Goal: Task Accomplishment & Management: Complete application form

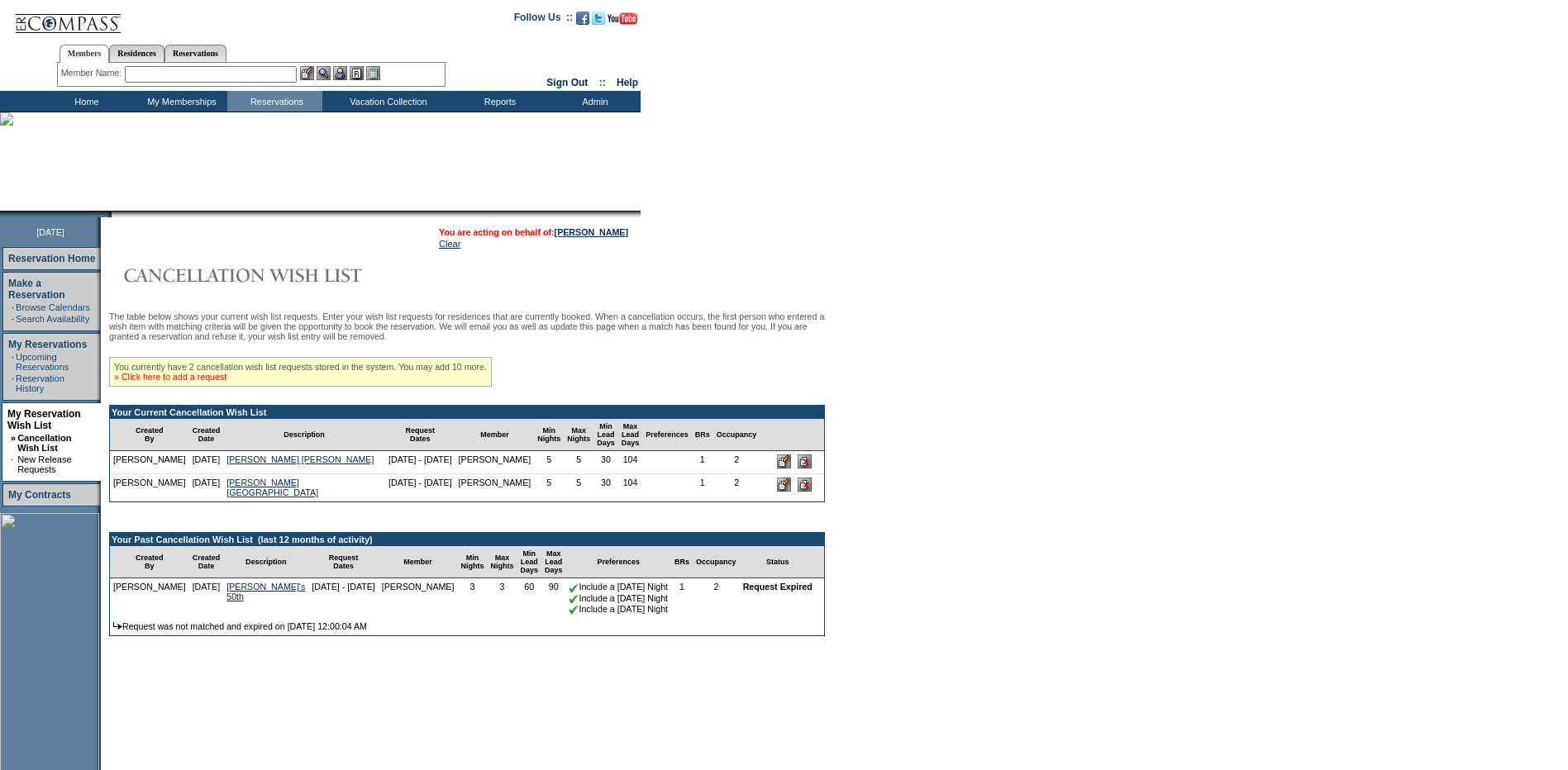
click at [217, 381] on link "» Click here to add a request" at bounding box center [171, 377] width 112 height 10
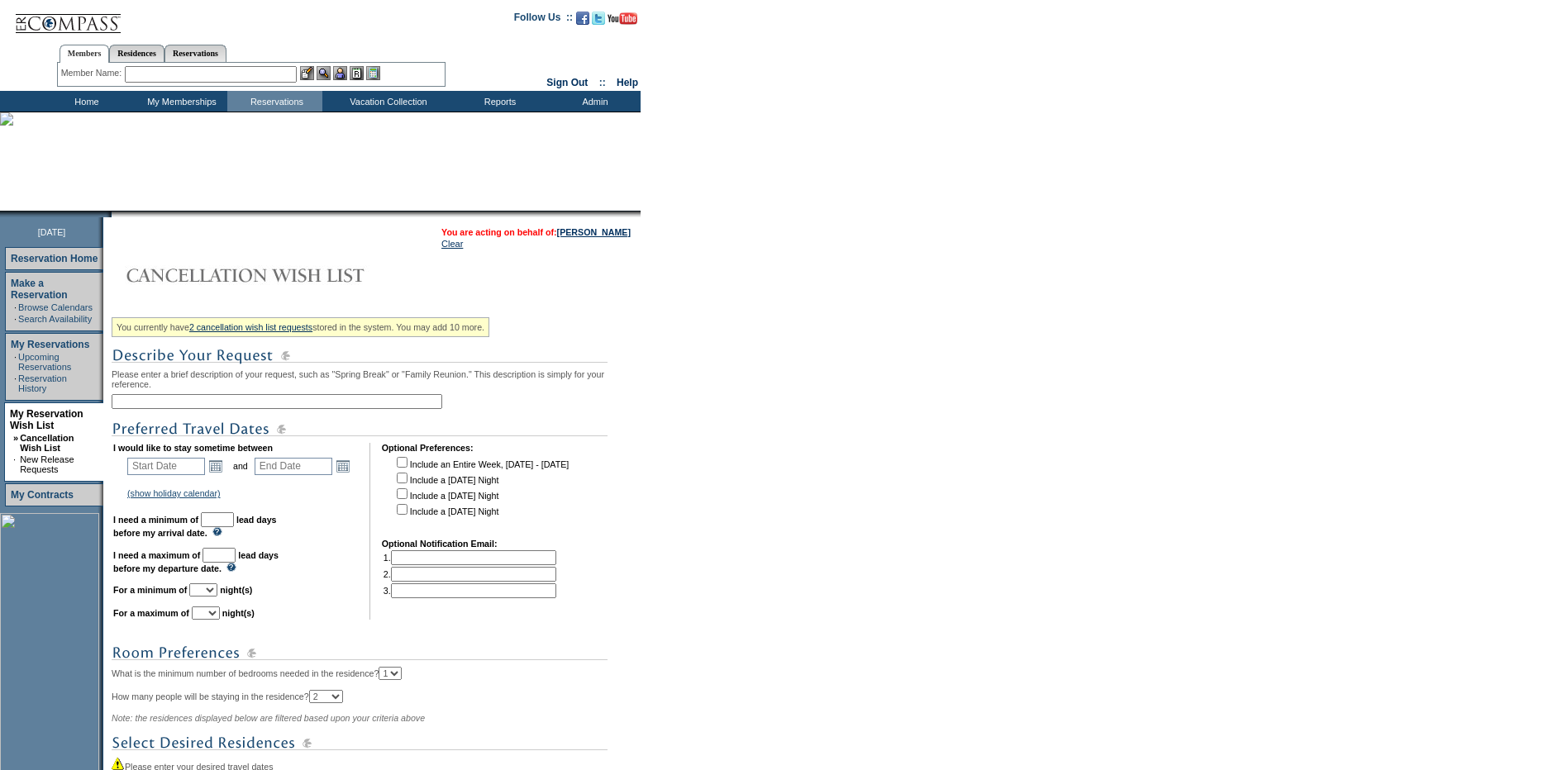
click at [207, 409] on input "text" at bounding box center [276, 402] width 331 height 15
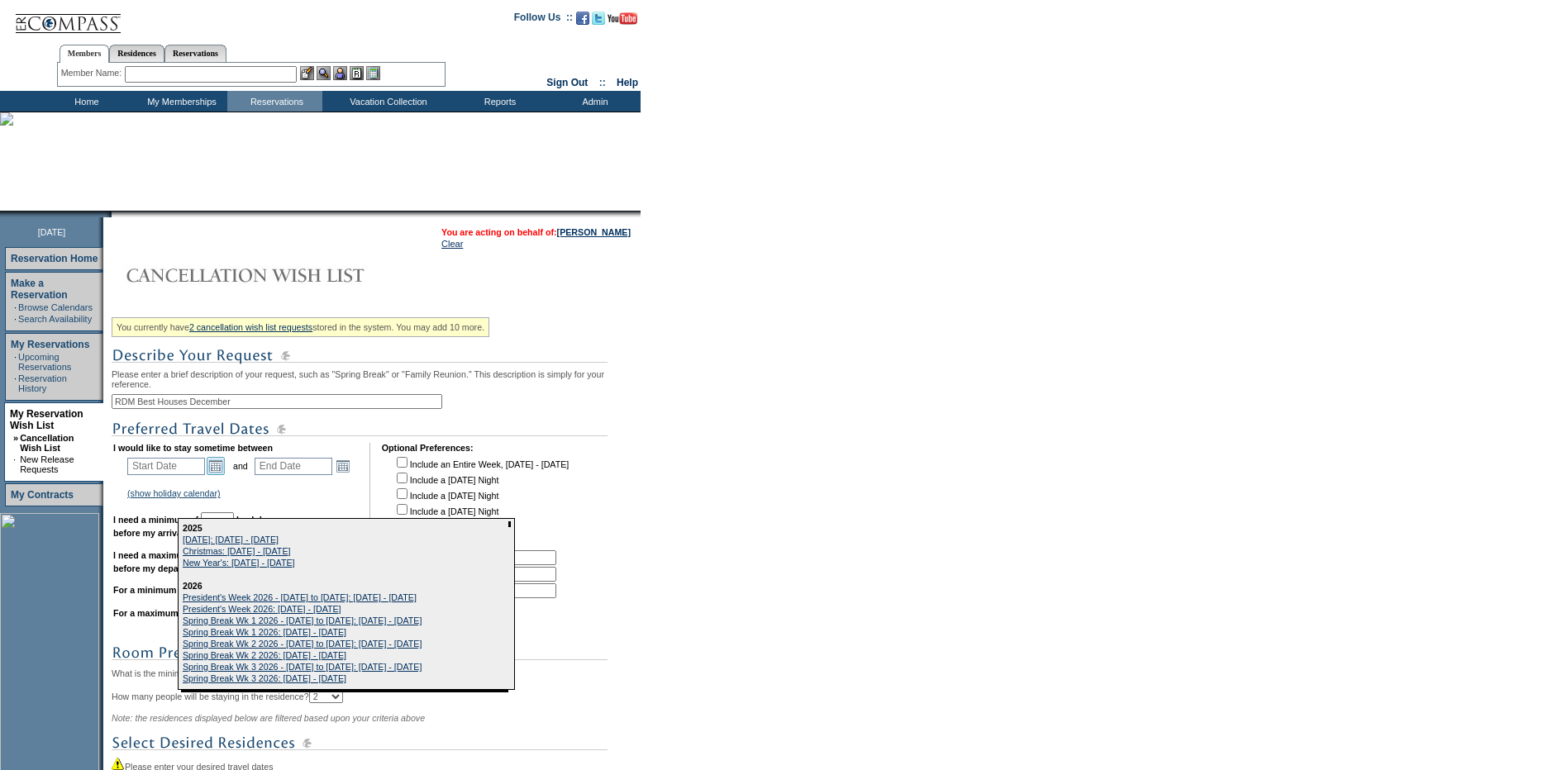
type input "RDM Best Houses December"
click at [223, 473] on link "Open the calendar popup." at bounding box center [215, 466] width 18 height 18
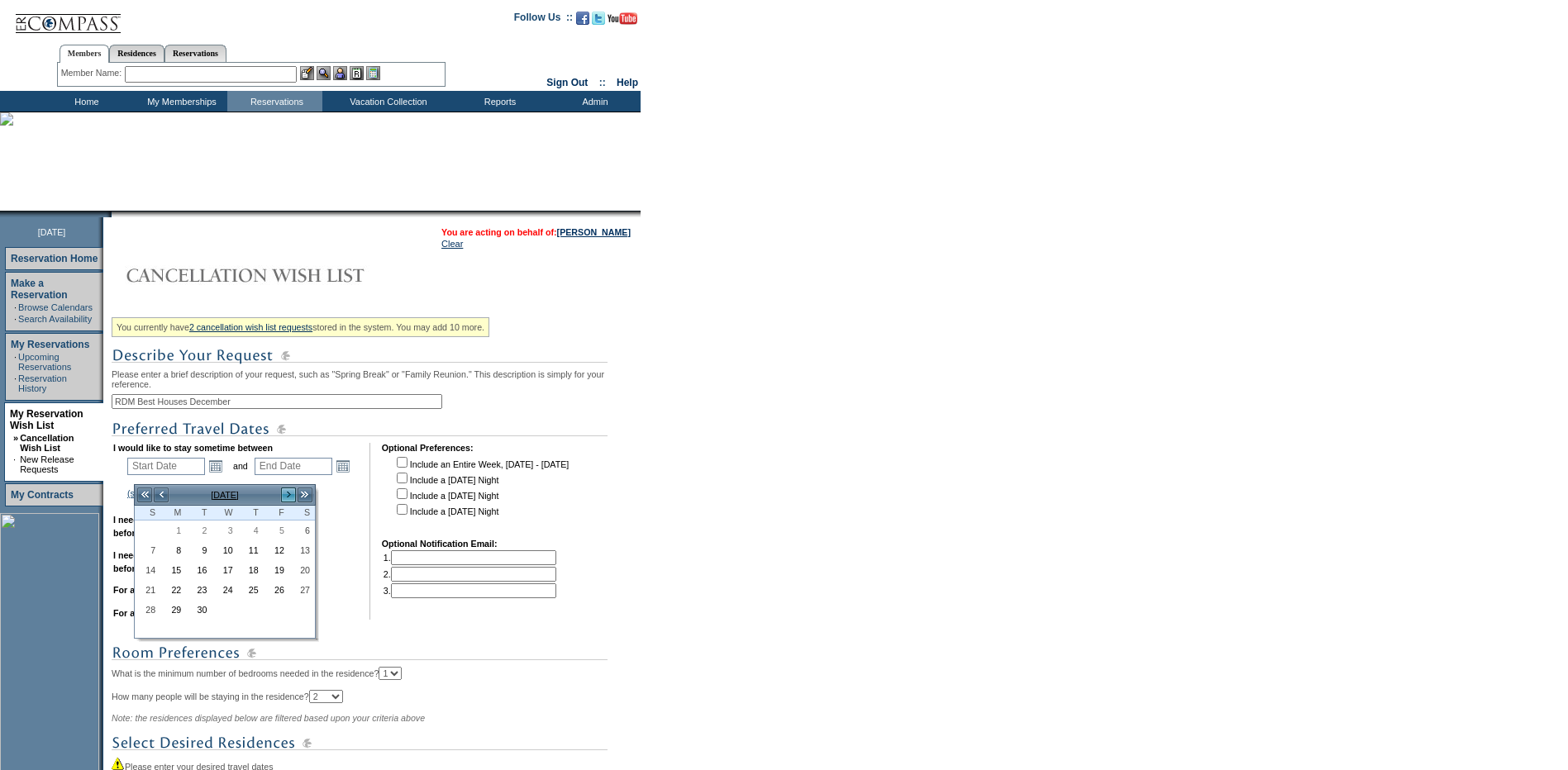
click at [289, 495] on link ">" at bounding box center [289, 495] width 17 height 17
click at [291, 495] on link ">" at bounding box center [289, 495] width 17 height 17
click at [288, 495] on link ">" at bounding box center [289, 495] width 17 height 17
click at [182, 531] on link "1" at bounding box center [173, 529] width 24 height 18
type input "2025-12-01"
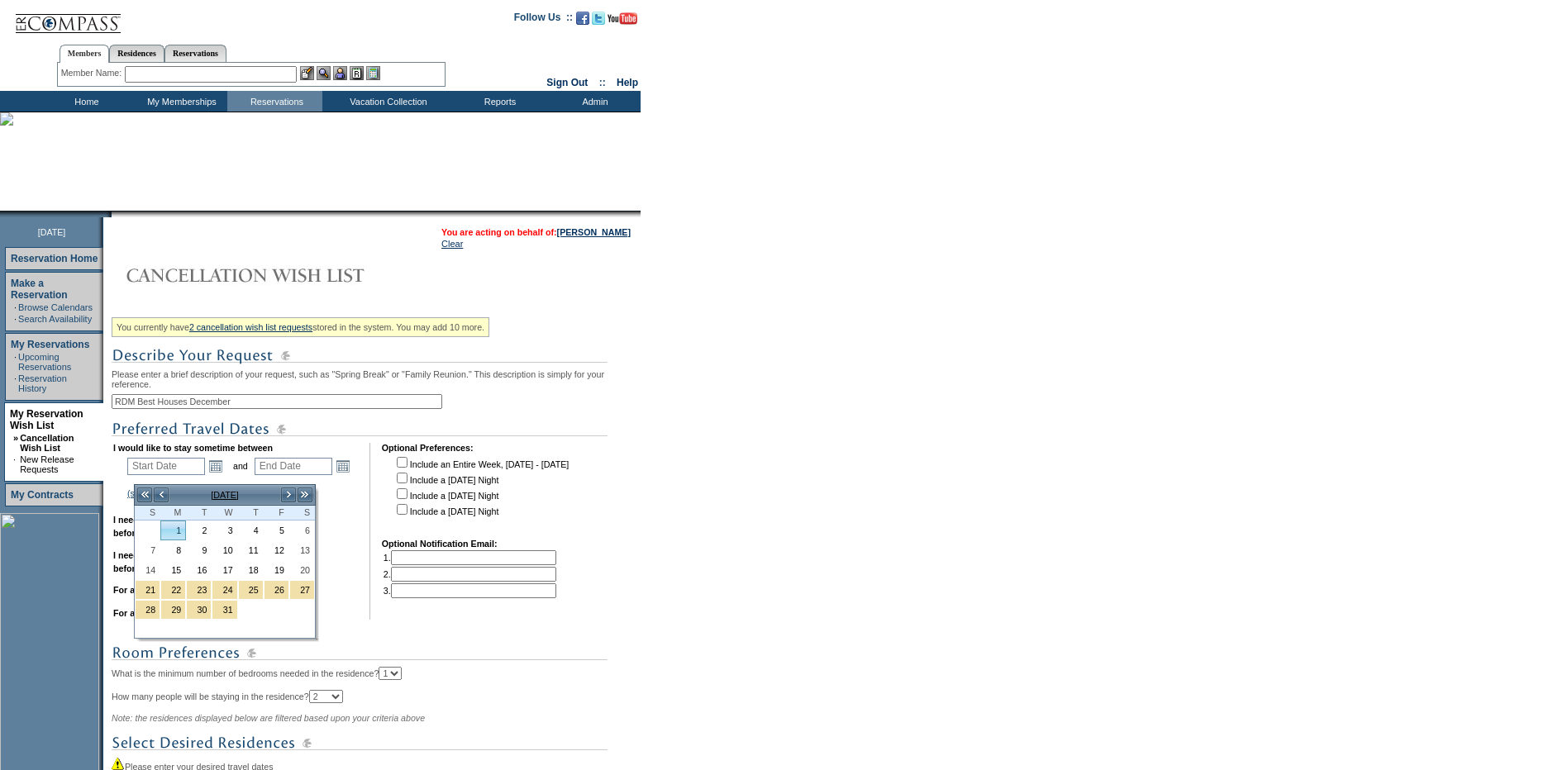
type input "2025-12-02"
type input "12/1/2025"
type input "12/2/2025"
type input "91"
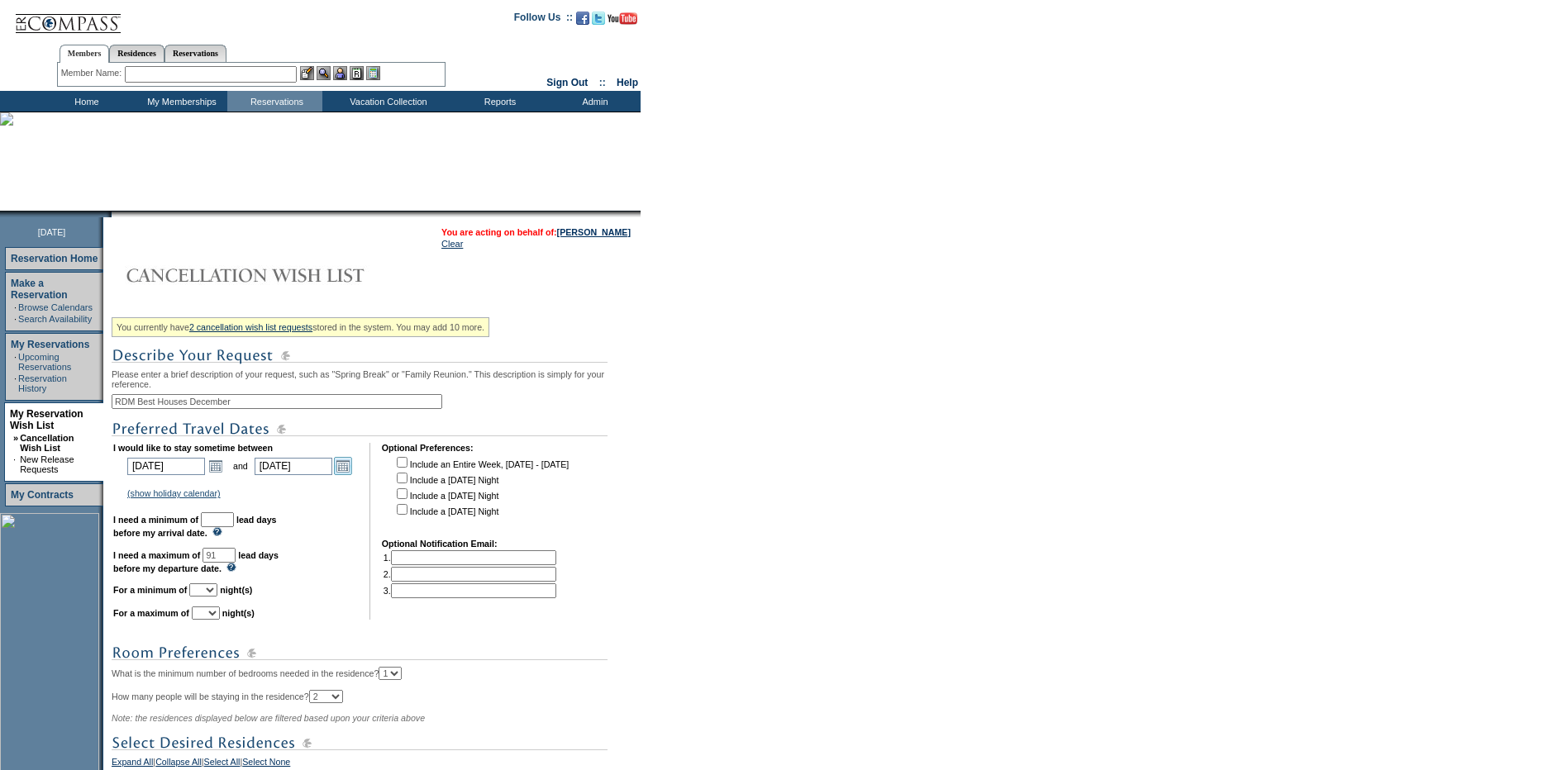
click at [347, 473] on link "Open the calendar popup." at bounding box center [342, 466] width 18 height 18
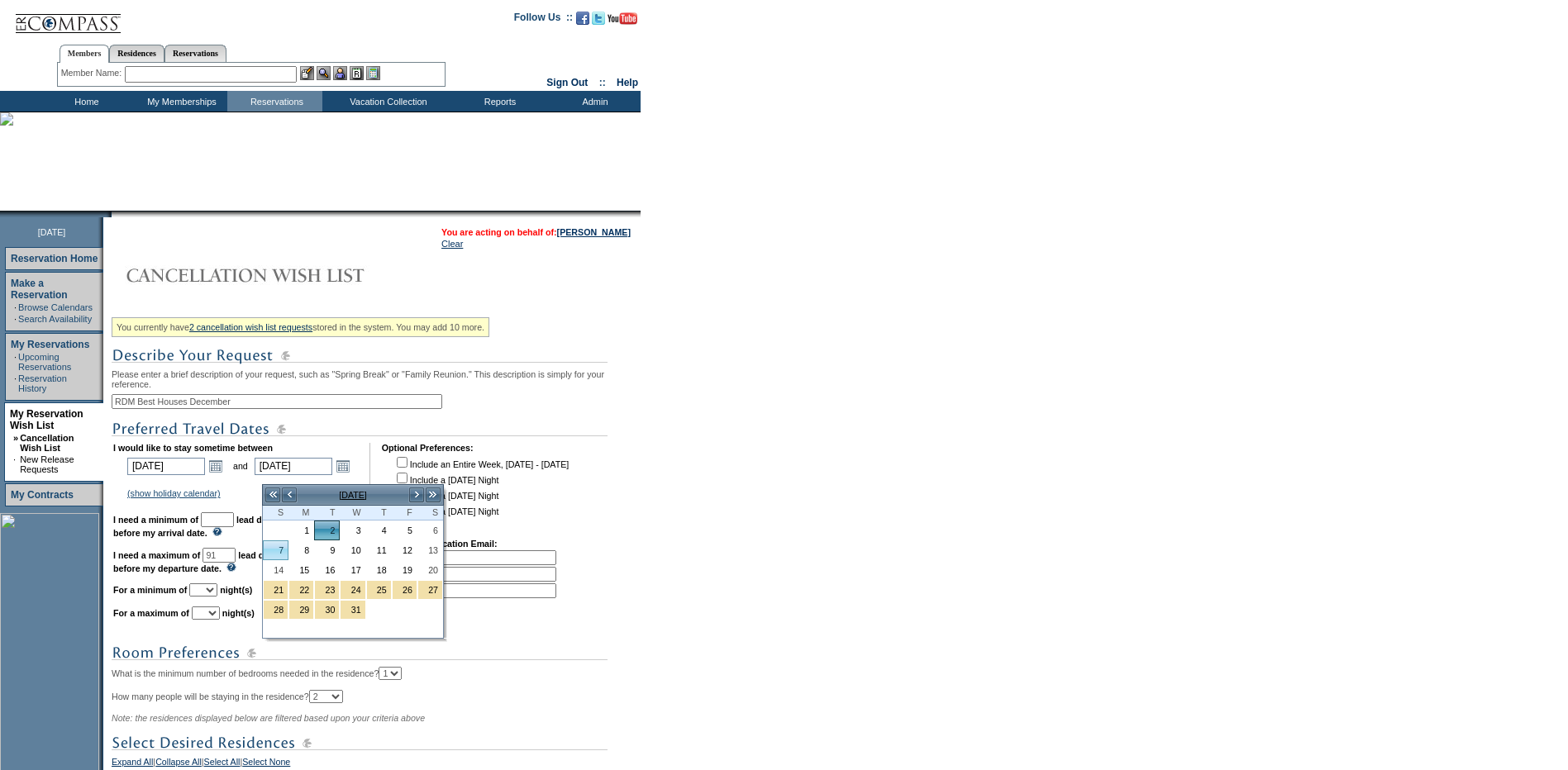
click at [269, 555] on link "7" at bounding box center [276, 550] width 24 height 18
type input "2025-12-07"
type input "12/7/2025"
type input "96"
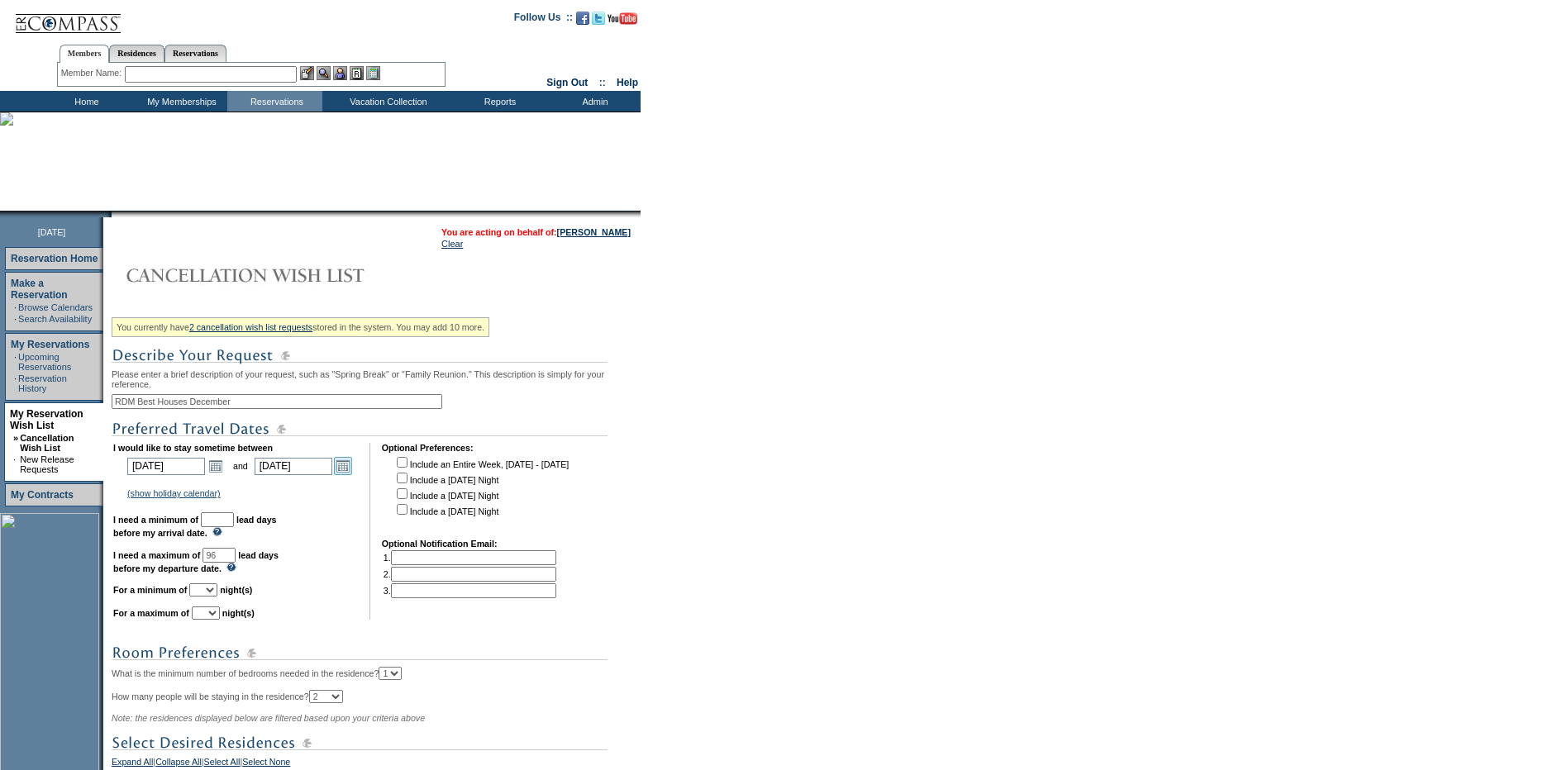
click at [352, 474] on link "Open the calendar popup." at bounding box center [342, 466] width 18 height 18
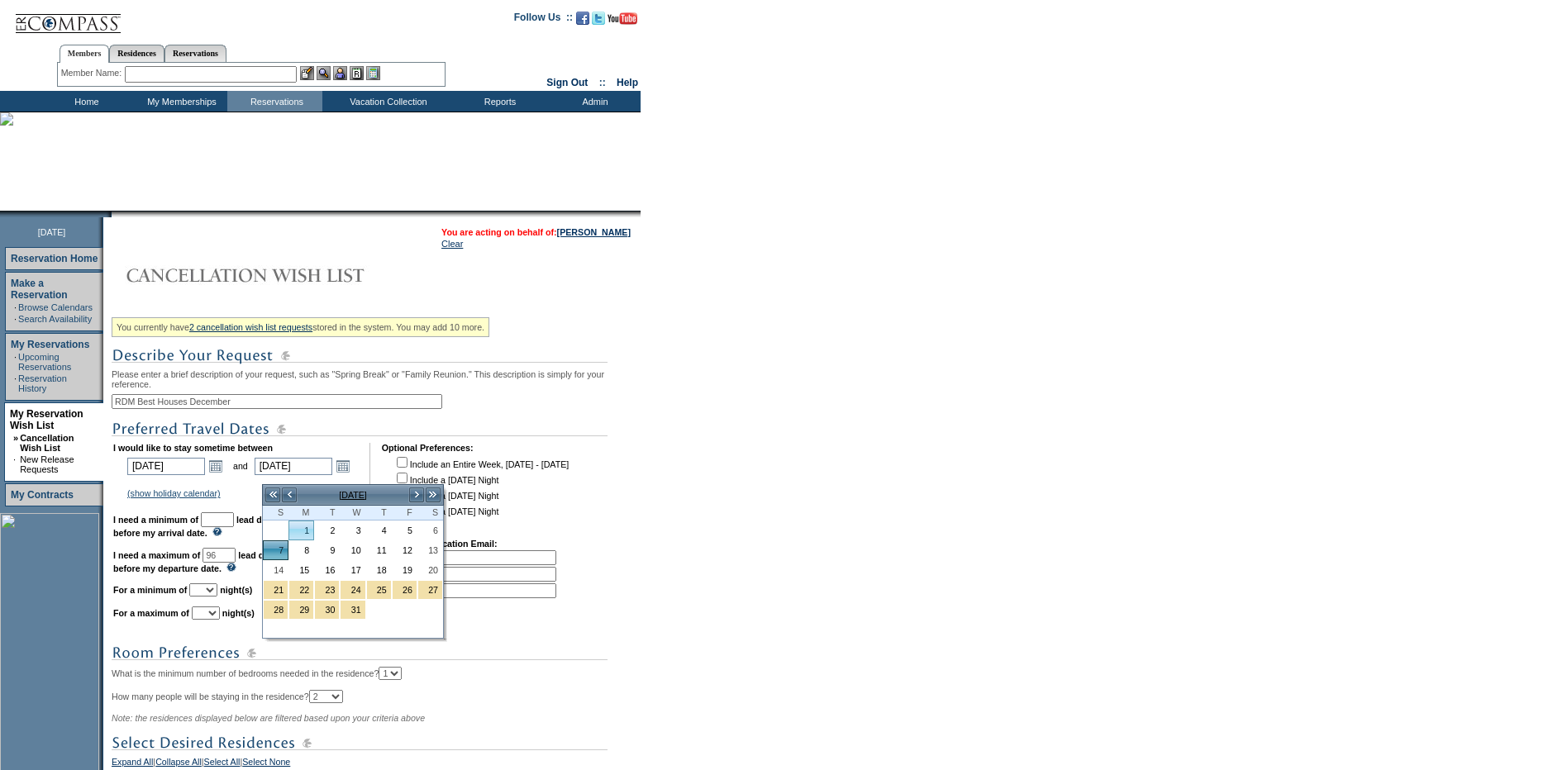
click at [311, 530] on link "1" at bounding box center [302, 529] width 24 height 18
type input "2025-12-01"
type input "2025-11-30"
type input "11/30/2025"
type input "12/1/2025"
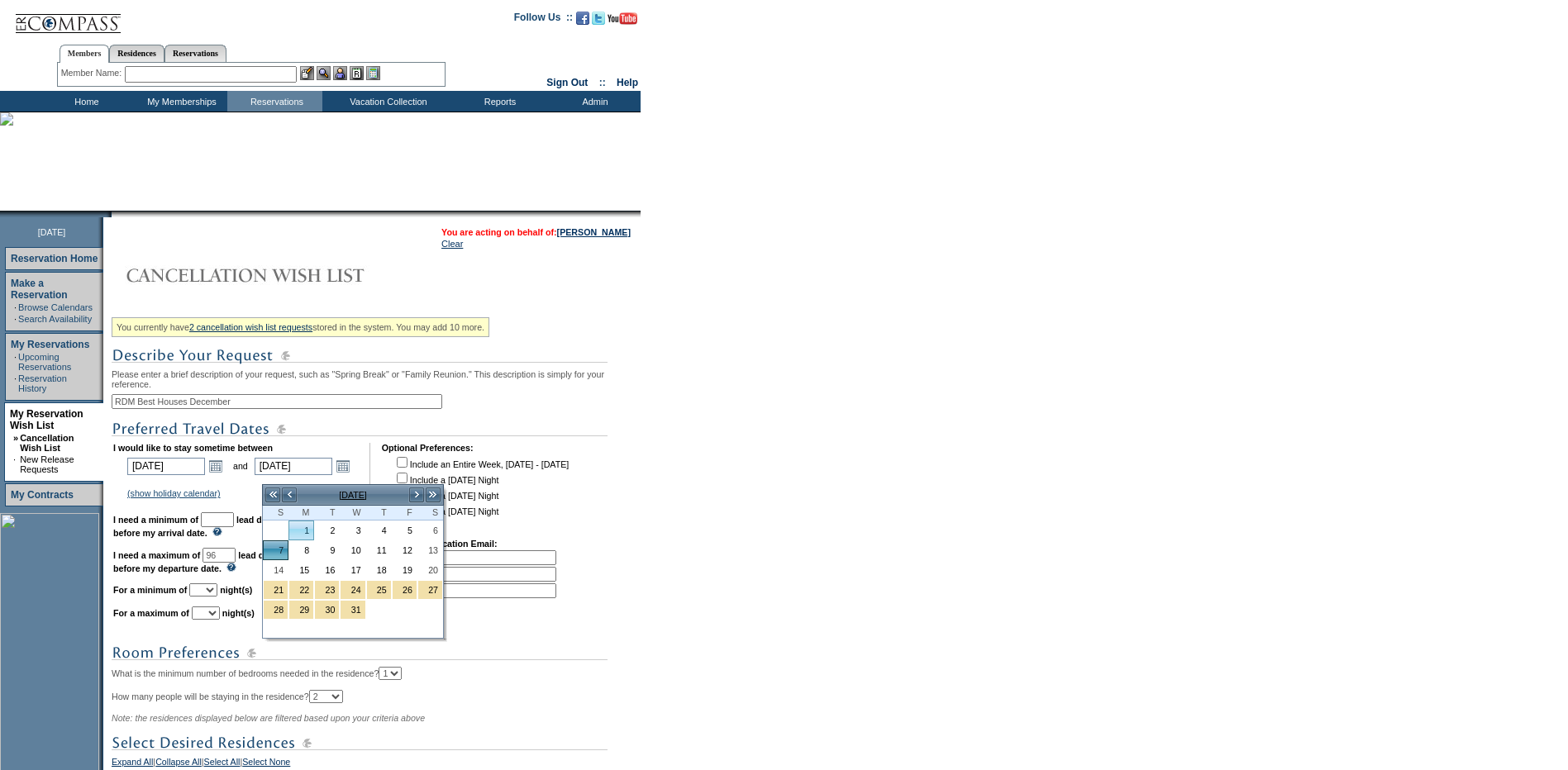
type input "90"
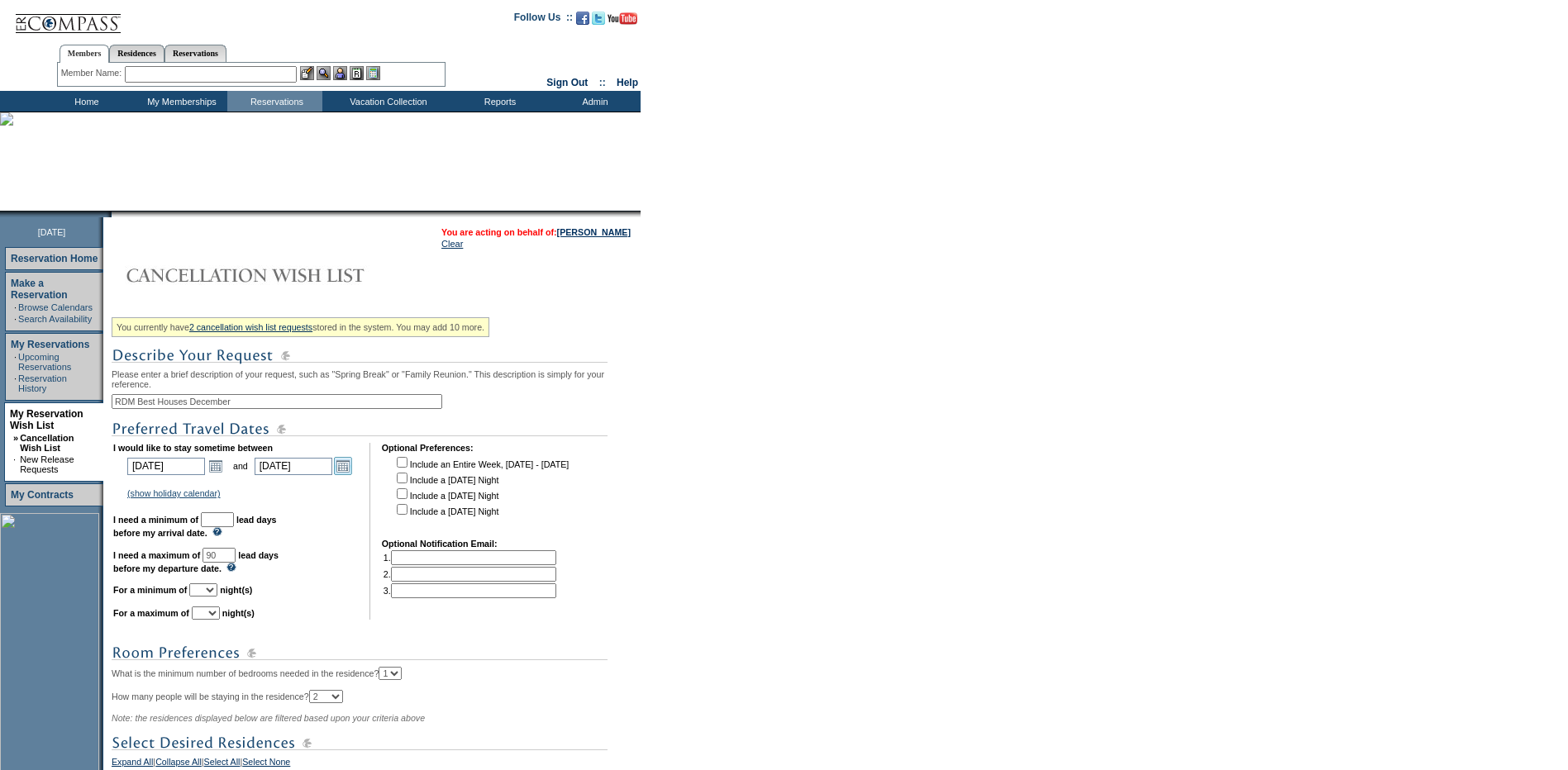
click at [352, 475] on link "Open the calendar popup." at bounding box center [342, 466] width 18 height 18
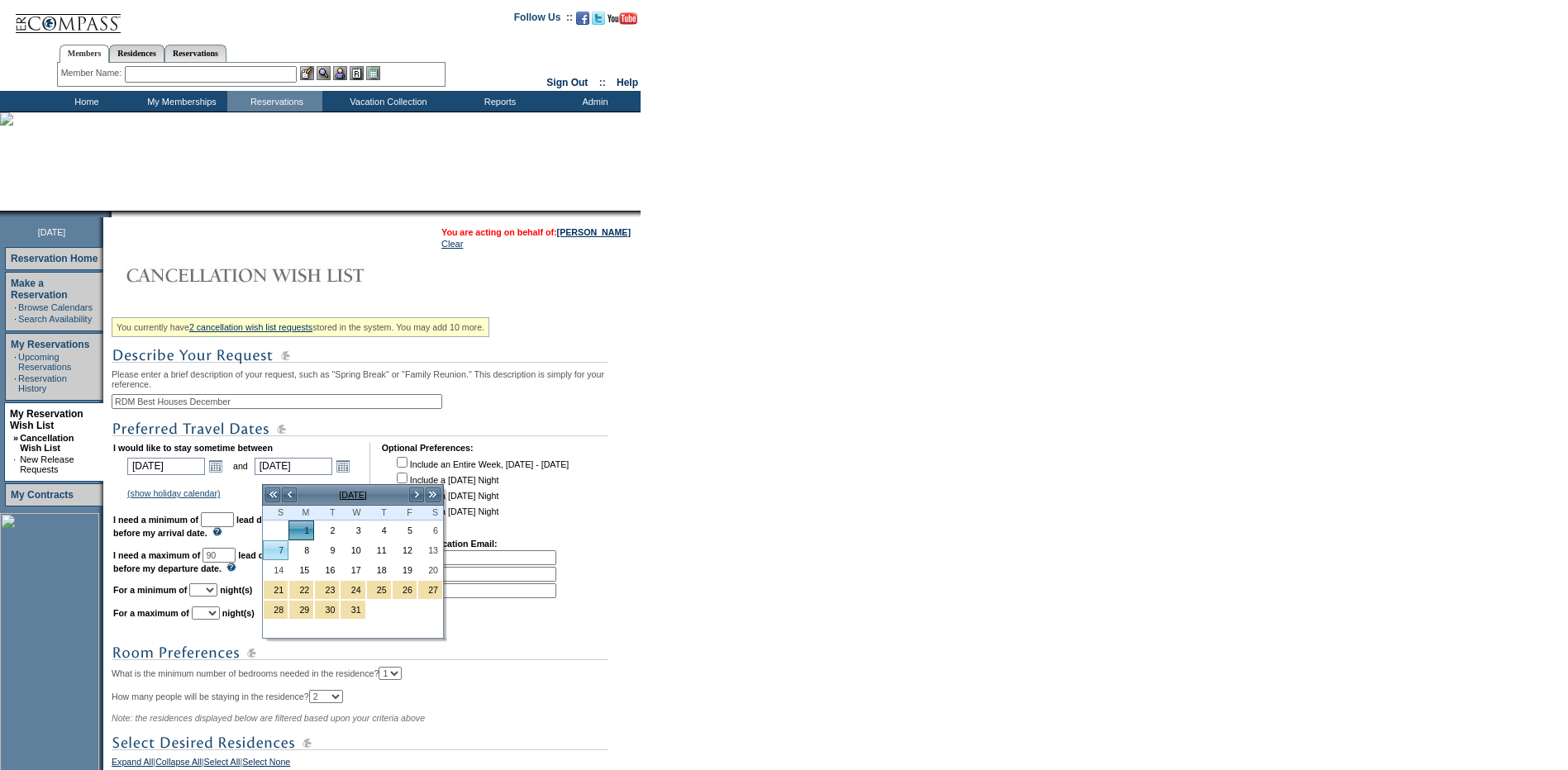
click at [284, 551] on link "7" at bounding box center [276, 550] width 24 height 18
type input "2025-12-07"
type input "12/7/2025"
type input "96"
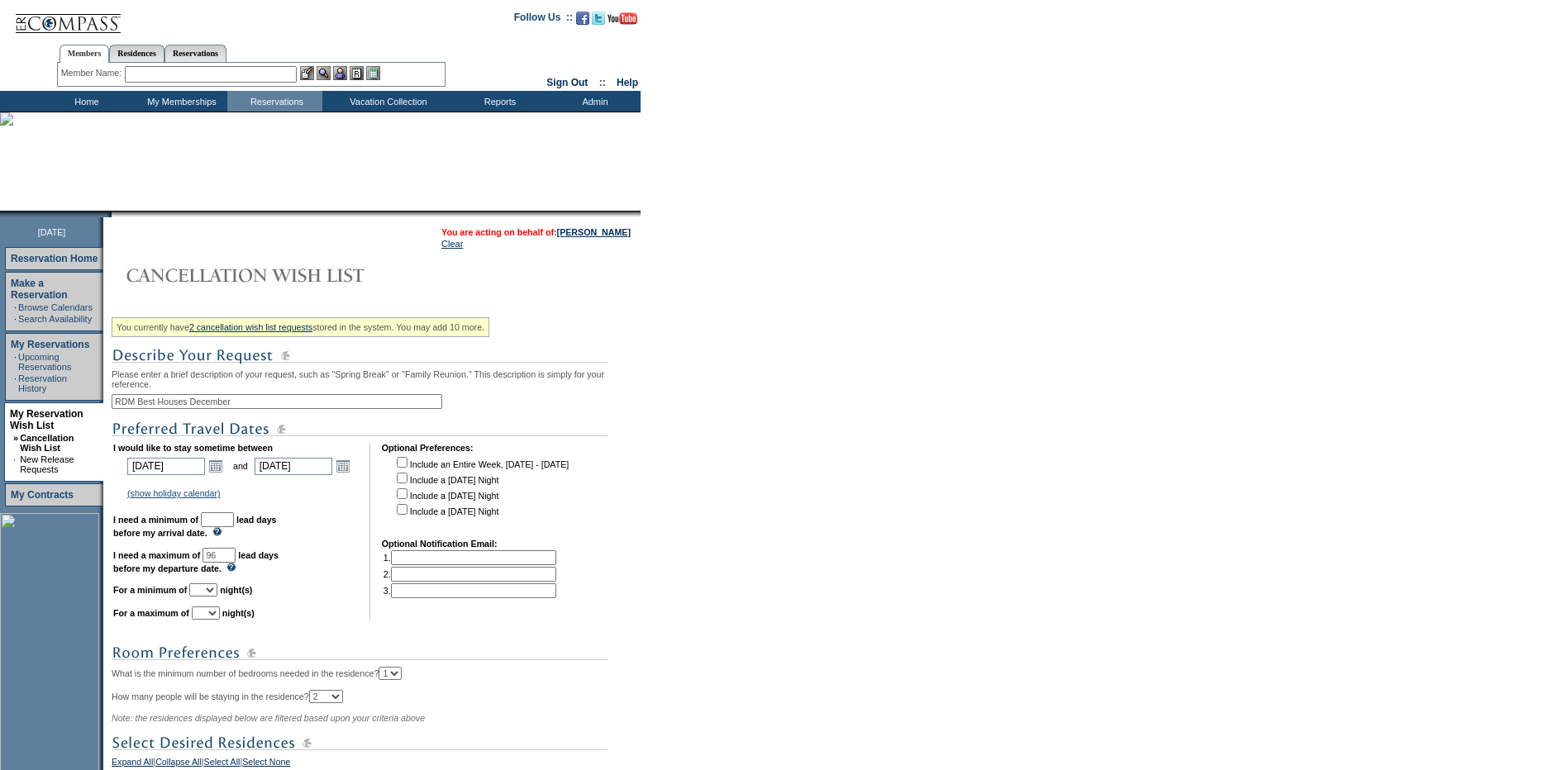
drag, startPoint x: 242, startPoint y: 531, endPoint x: 251, endPoint y: 529, distance: 9.2
click at [234, 527] on input "text" at bounding box center [217, 520] width 33 height 15
type input "30"
click at [225, 475] on link "Open the calendar popup." at bounding box center [215, 466] width 18 height 18
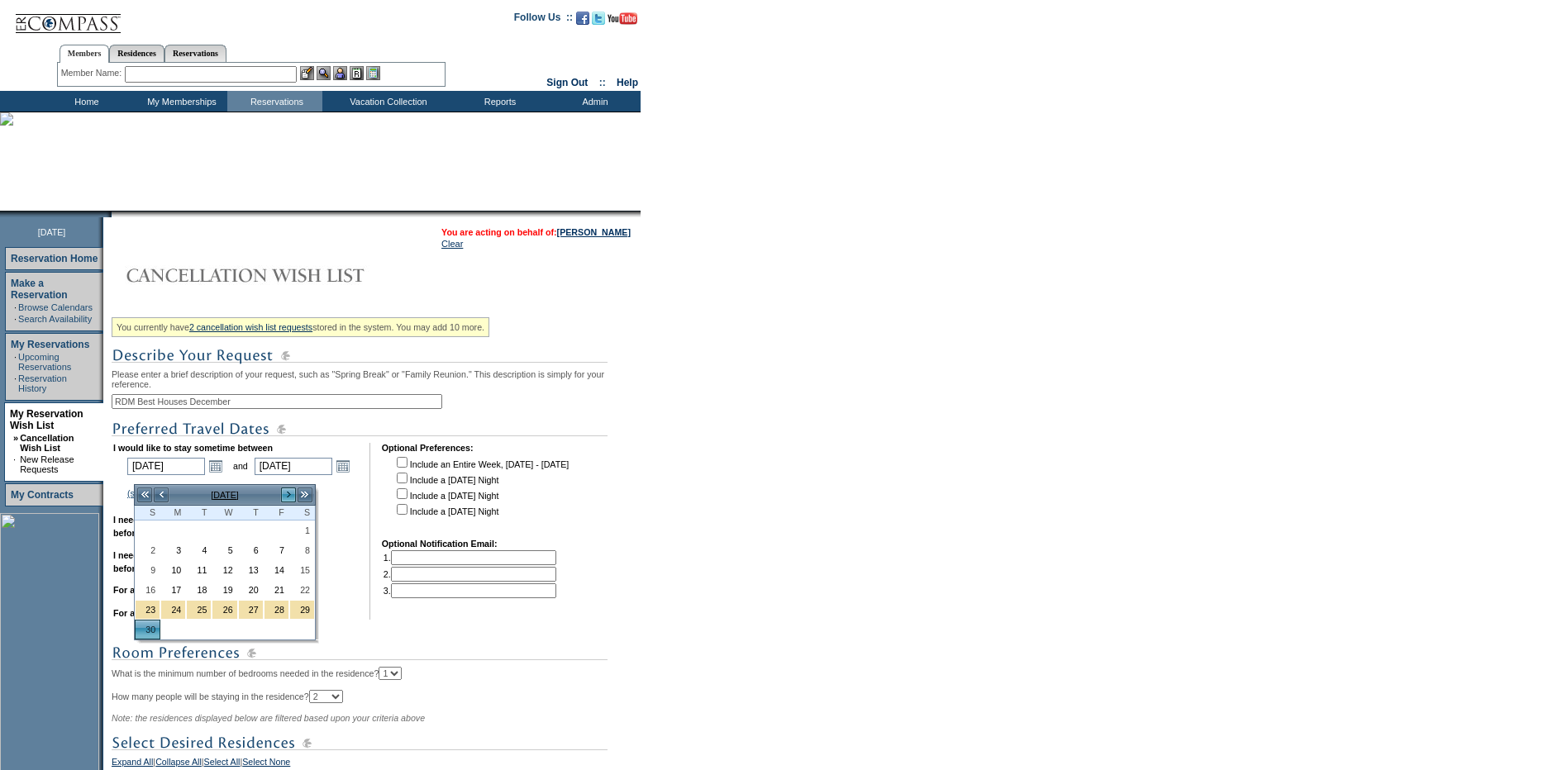
click at [289, 496] on link ">" at bounding box center [289, 495] width 17 height 17
click at [173, 528] on link "1" at bounding box center [173, 529] width 24 height 18
type input "2025-12-01"
type input "12/1/2025"
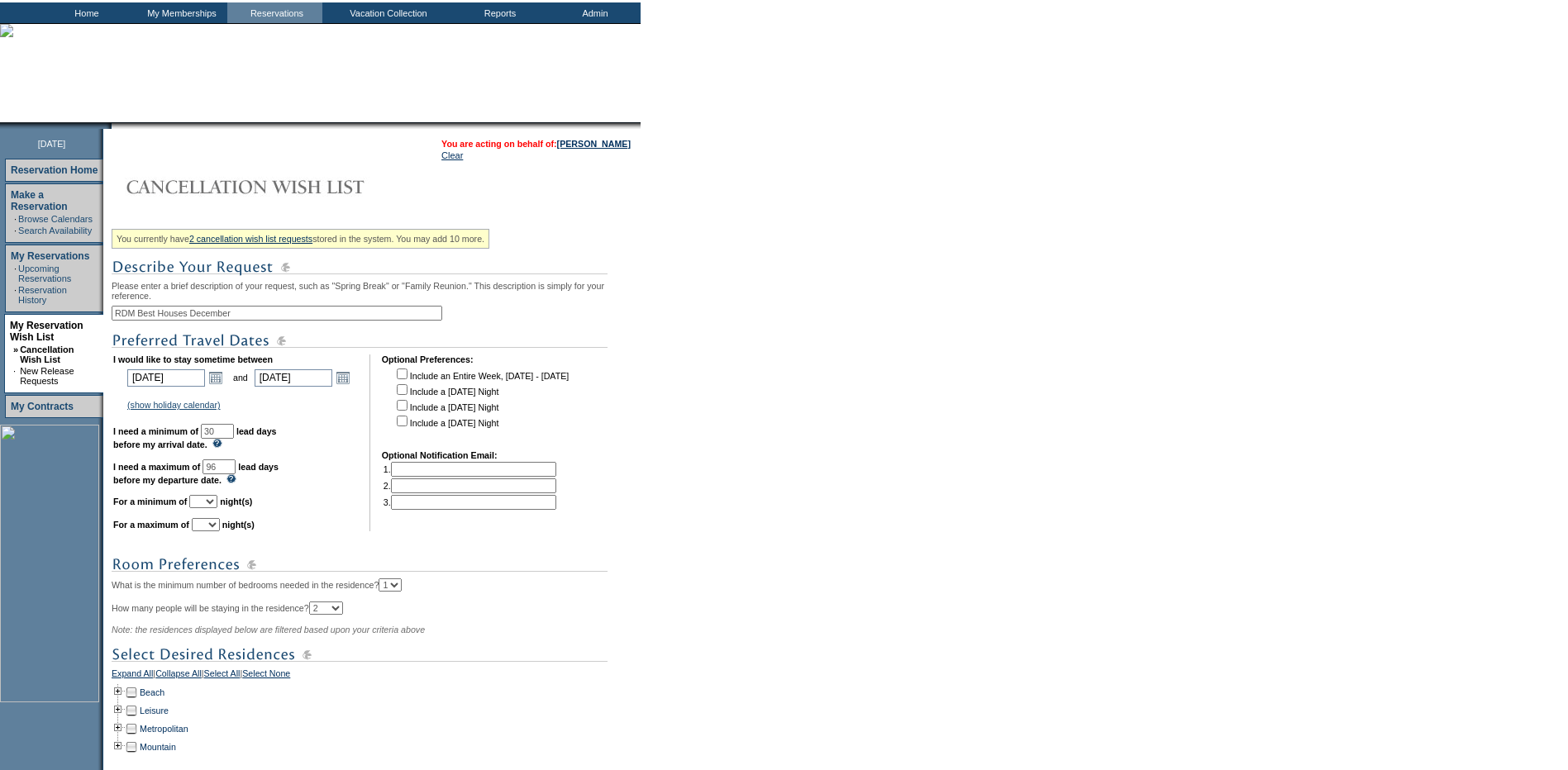
scroll to position [165, 0]
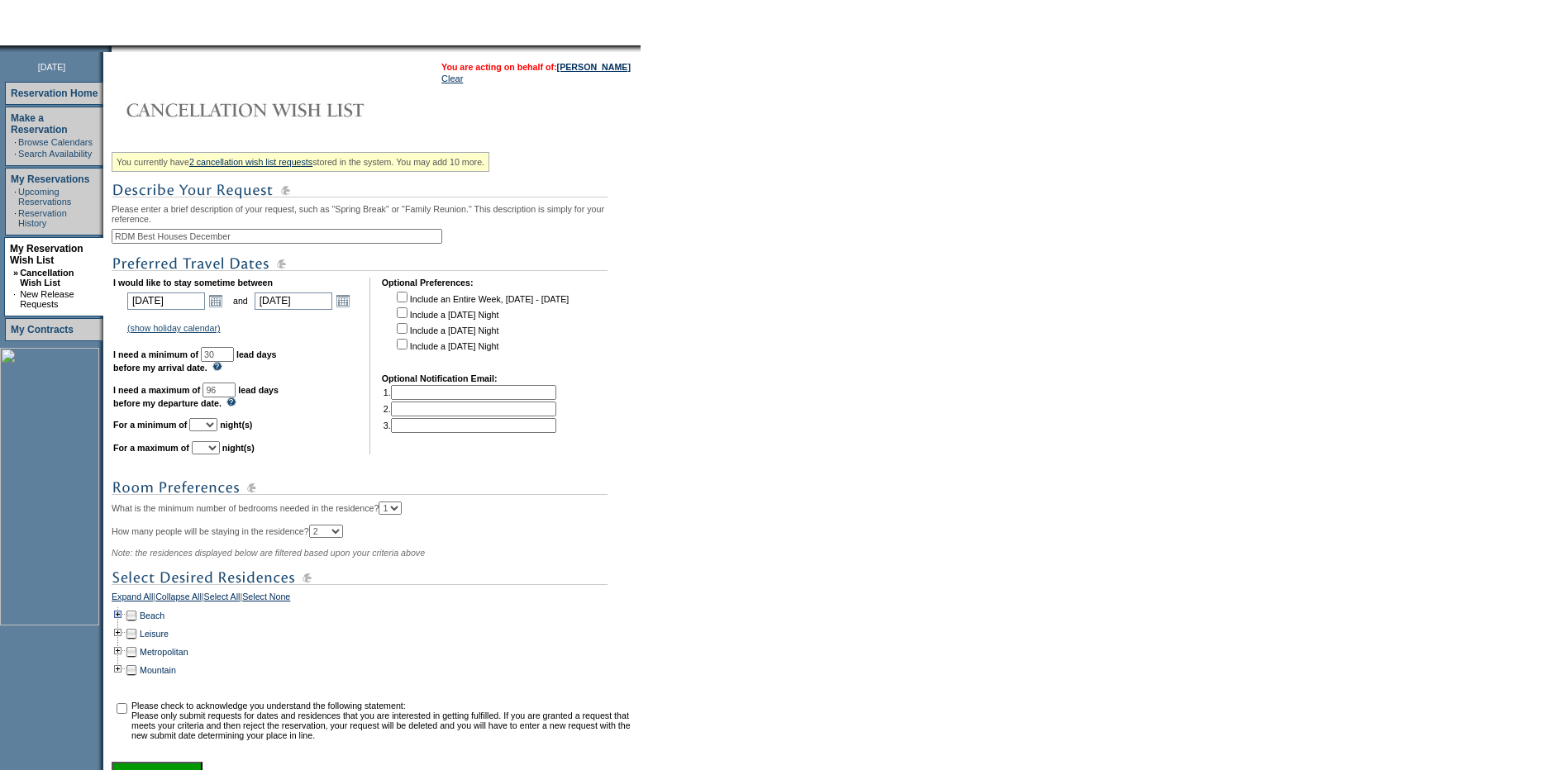
click at [124, 625] on td at bounding box center [118, 615] width 13 height 18
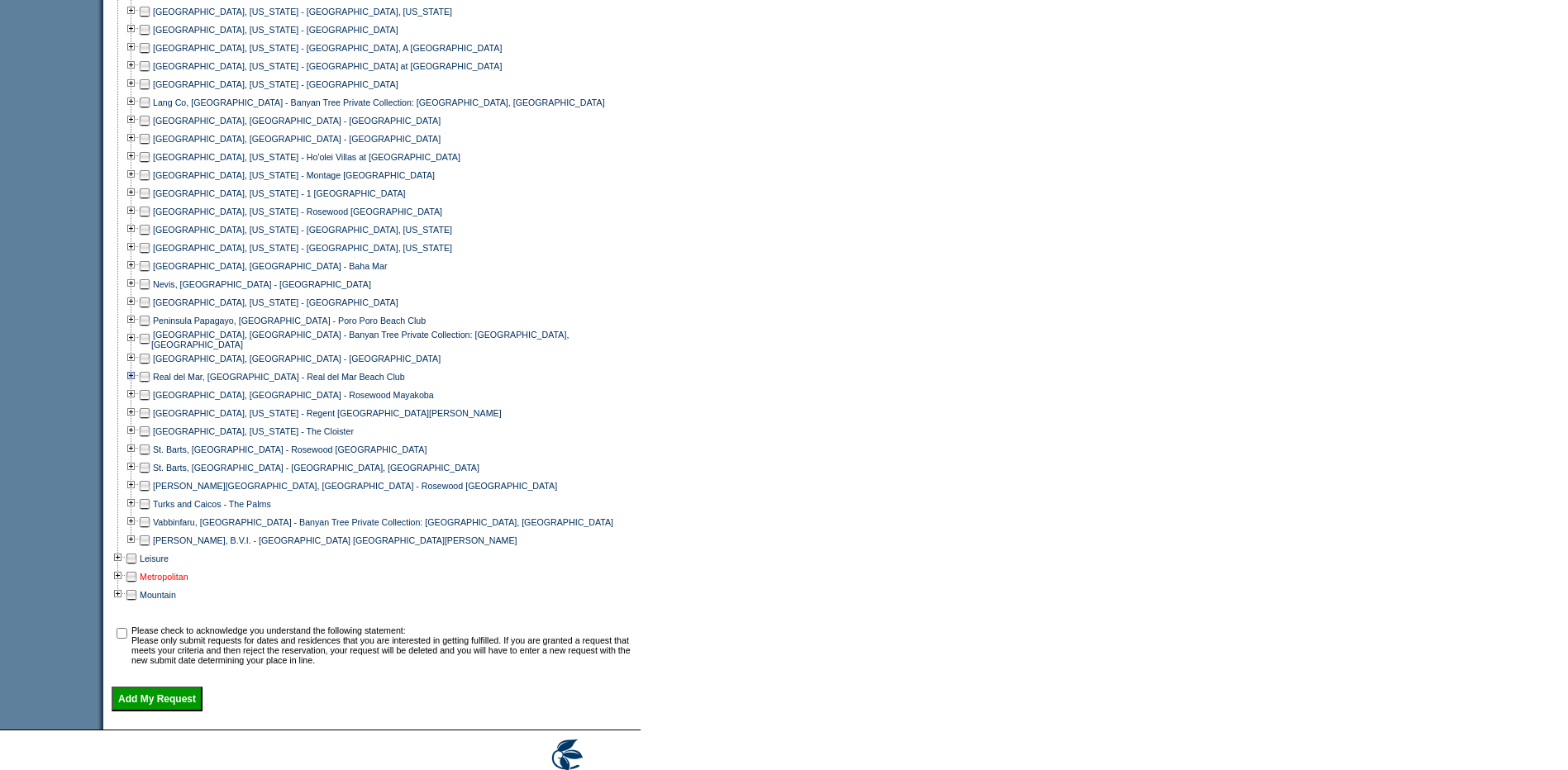
scroll to position [991, 0]
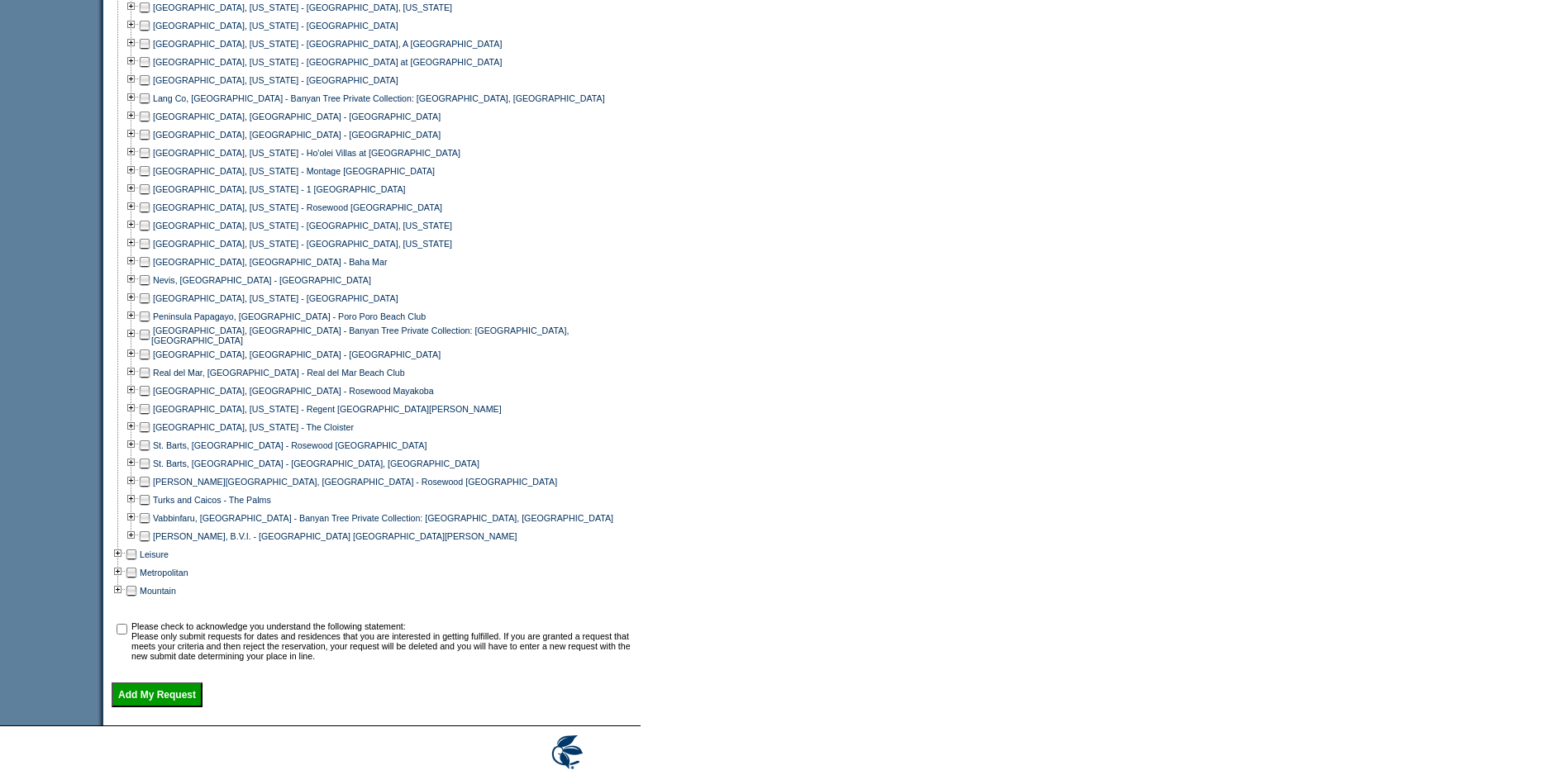
click at [150, 381] on td at bounding box center [144, 372] width 13 height 18
click at [133, 381] on td at bounding box center [131, 372] width 13 height 18
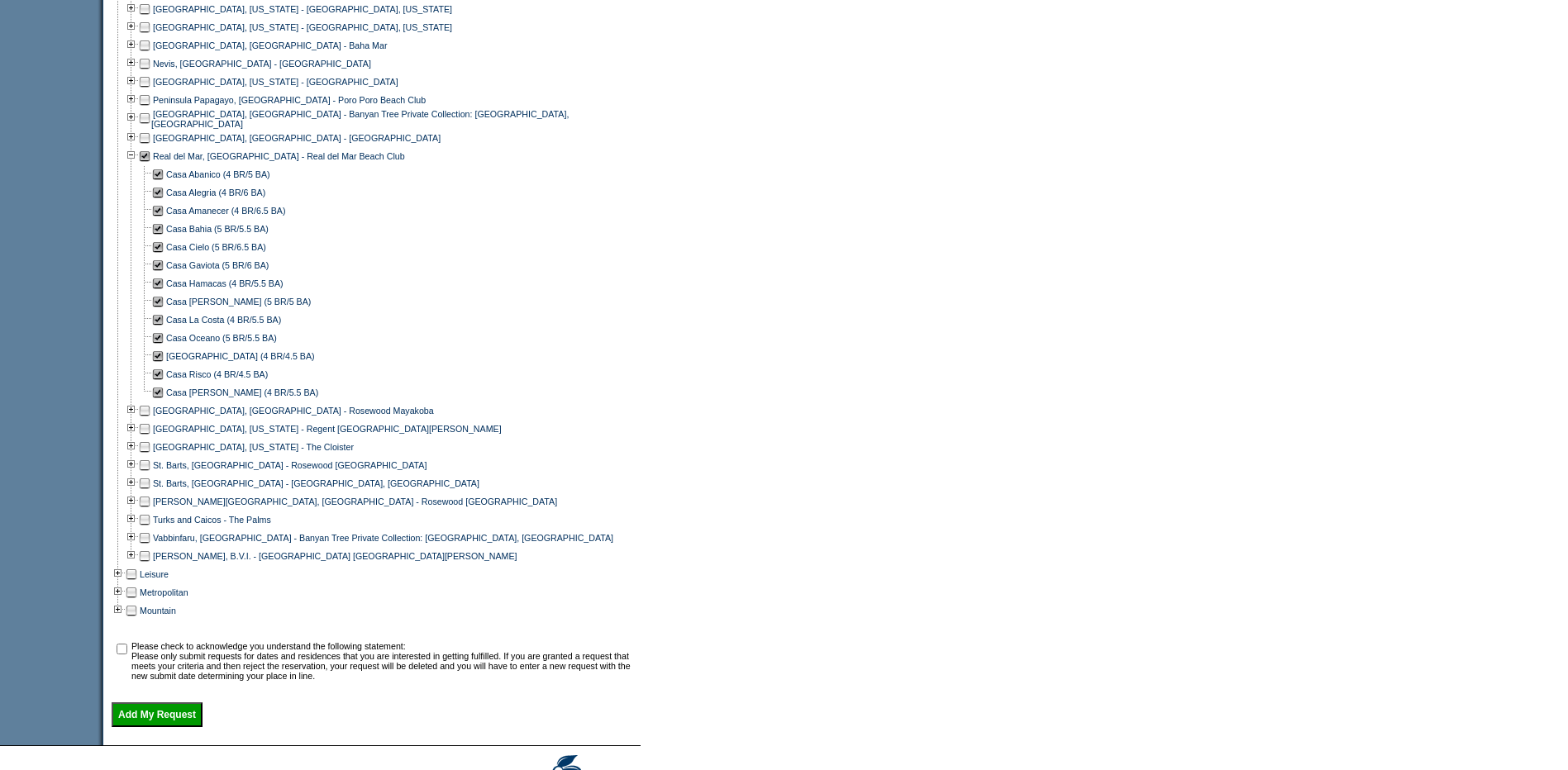
scroll to position [1321, 0]
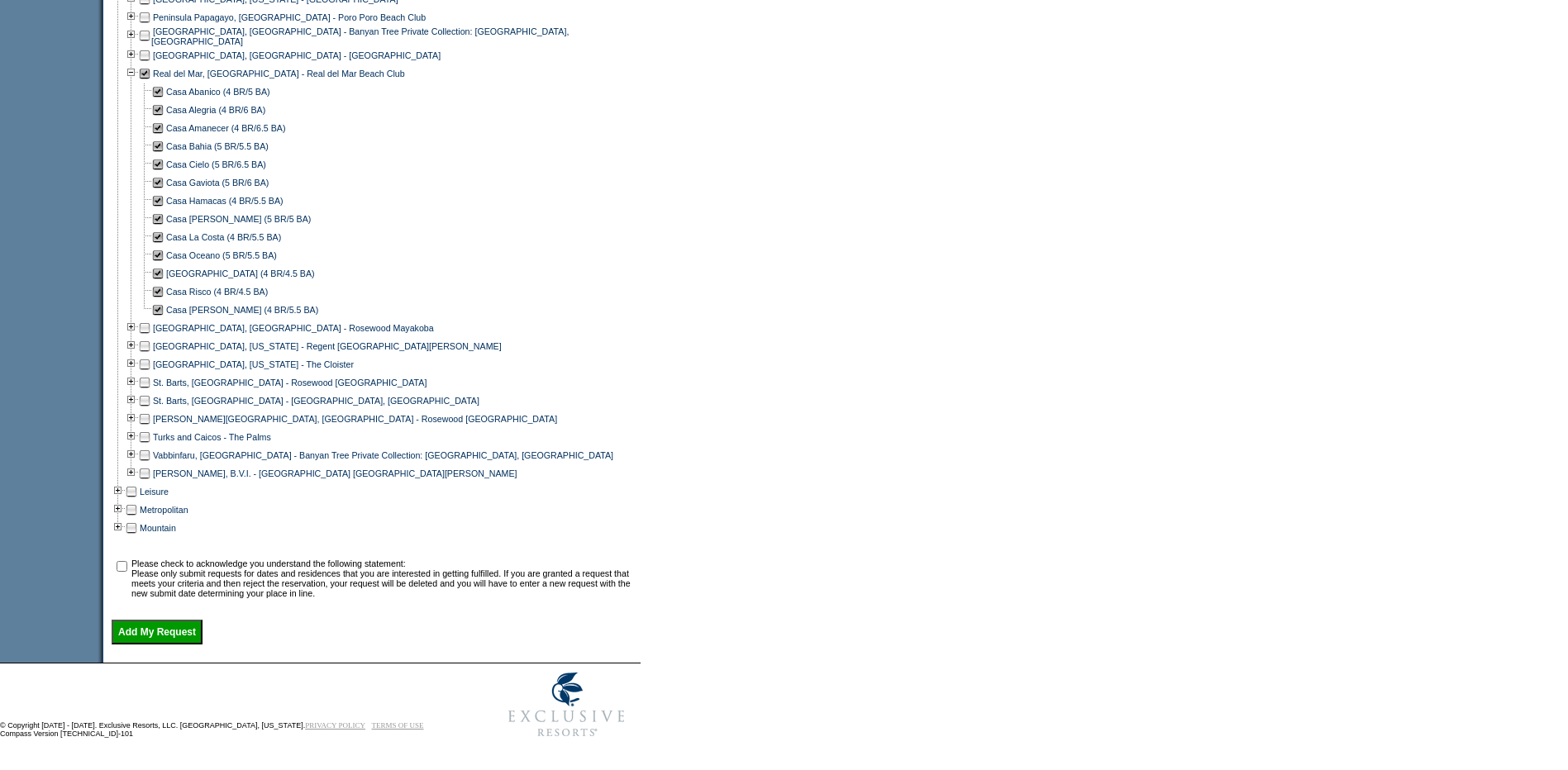
click at [127, 561] on input "checkbox" at bounding box center [121, 566] width 10 height 10
checkbox input "true"
click at [151, 623] on input "Add My Request" at bounding box center [157, 631] width 91 height 24
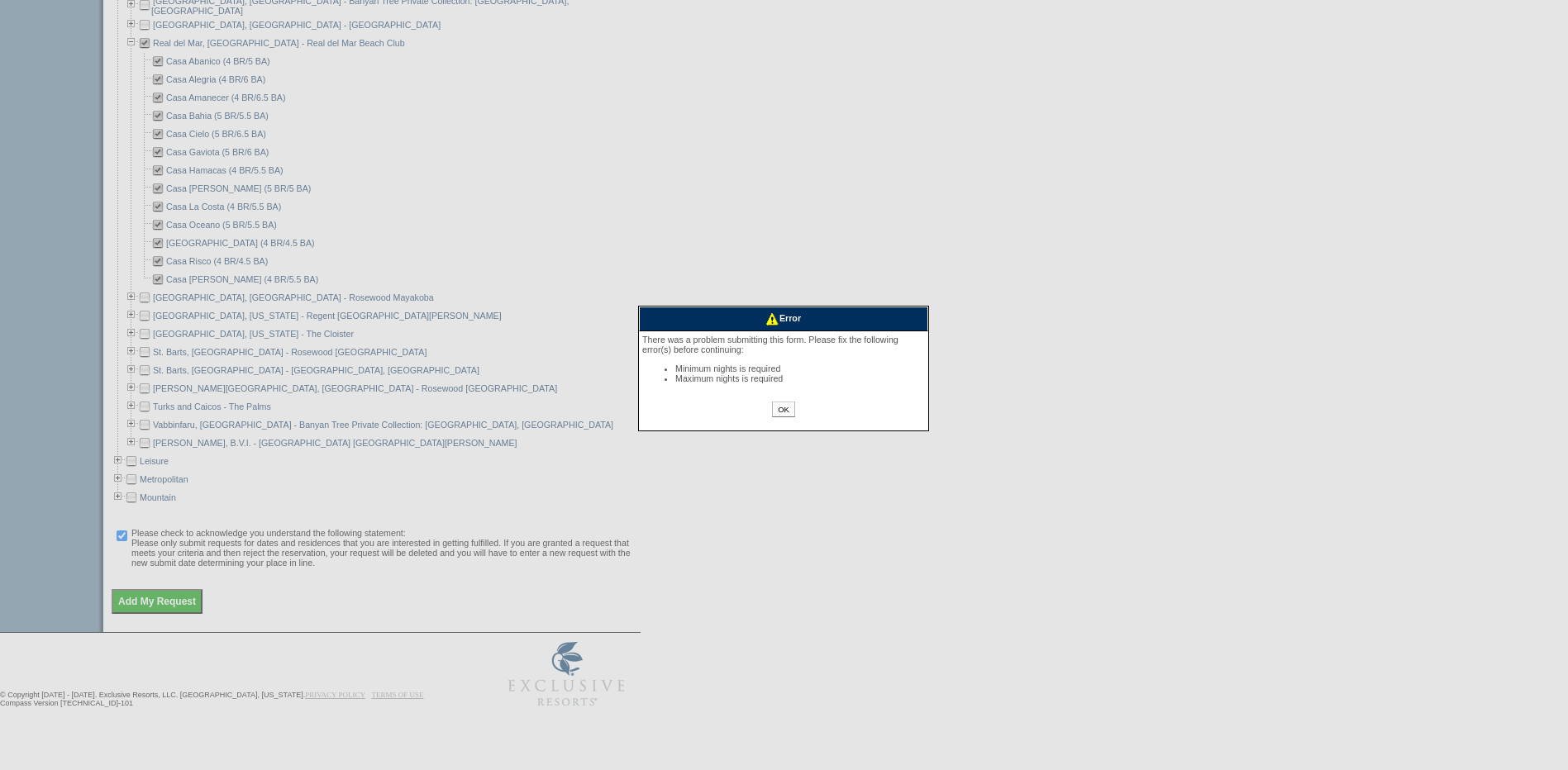
click at [784, 413] on input "OK" at bounding box center [784, 409] width 22 height 16
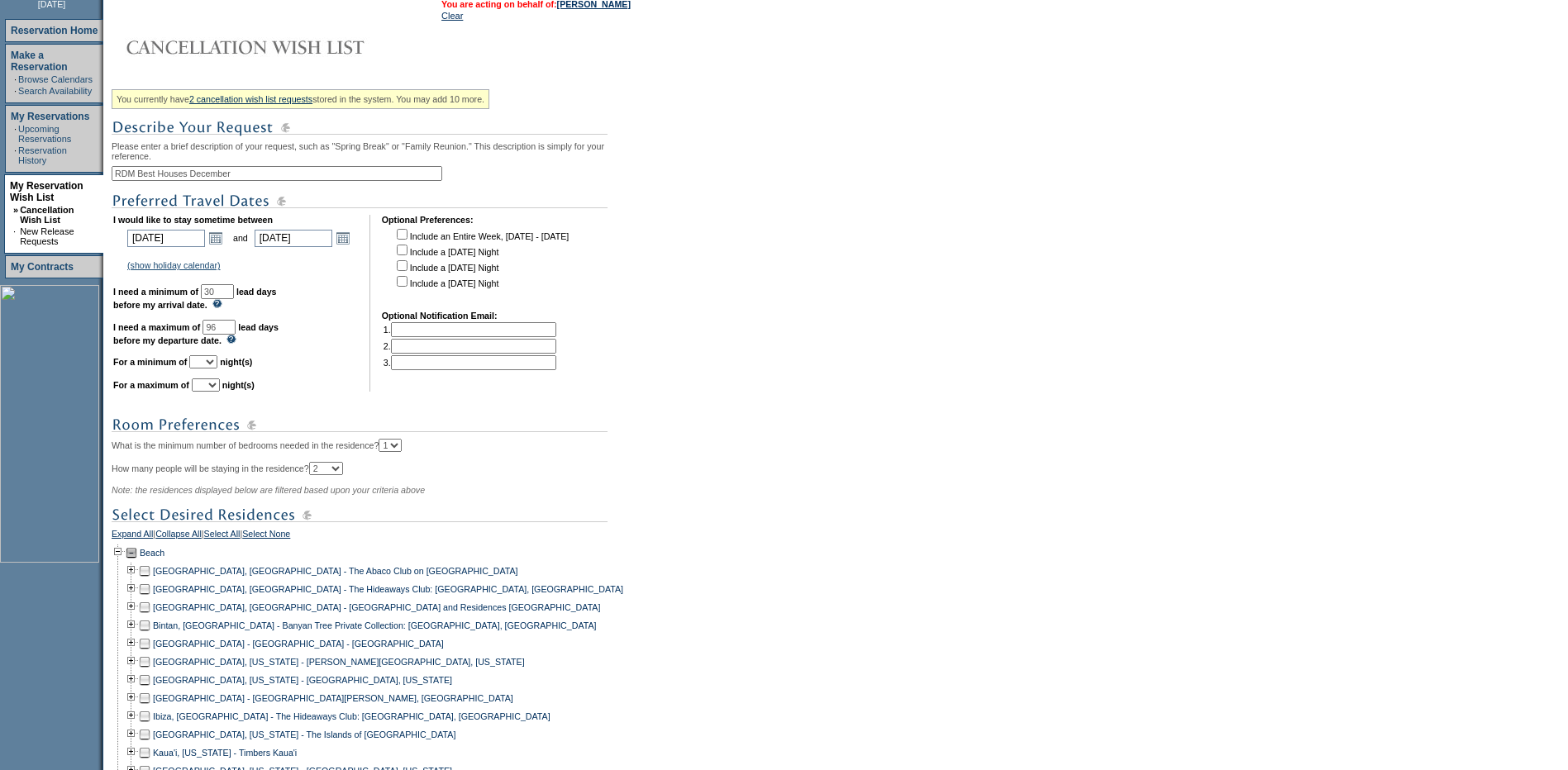
scroll to position [81, 0]
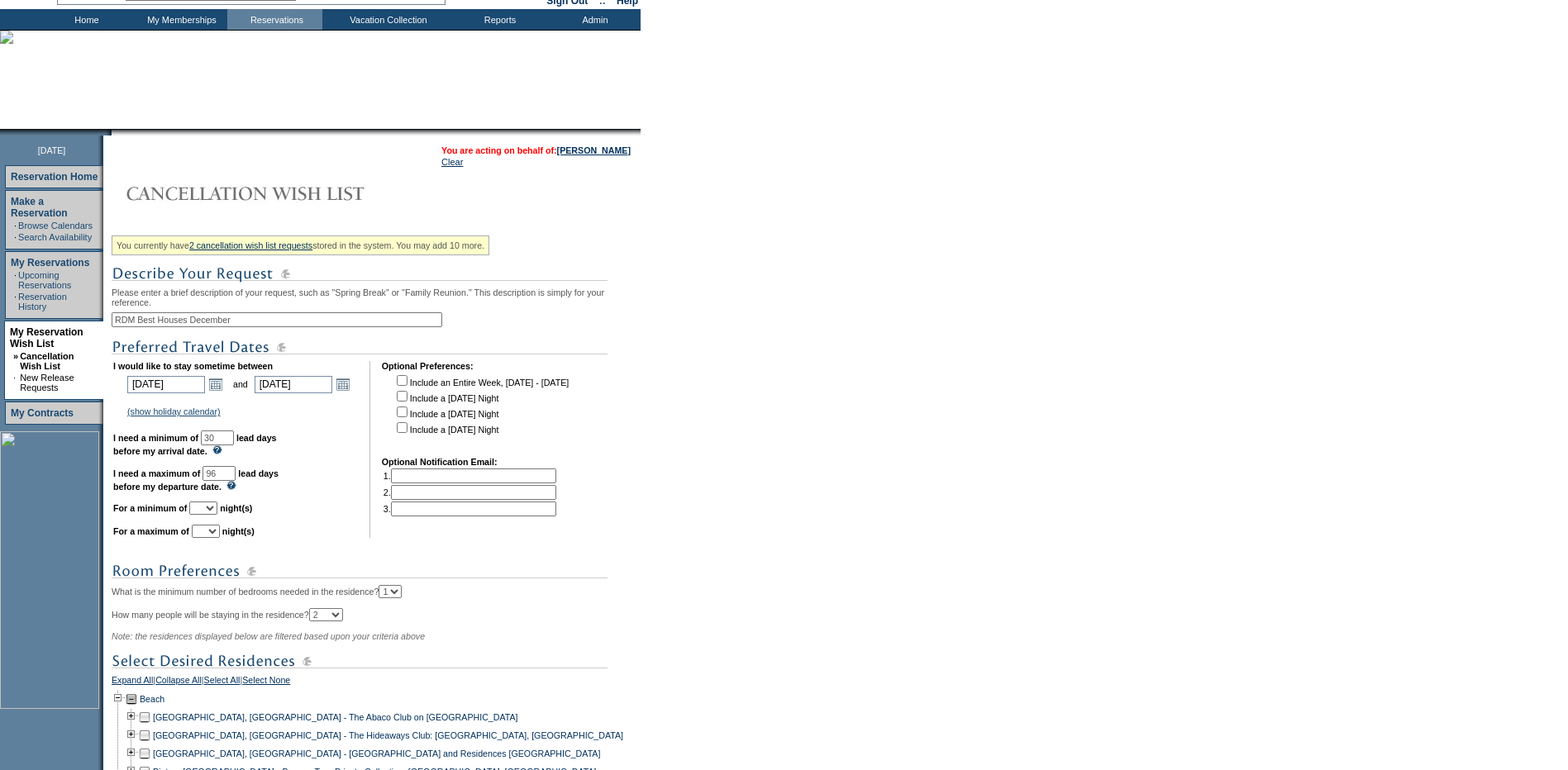
click at [217, 514] on select "1 2 3 4 5 6 7 8 9 10 11 12 13 14" at bounding box center [203, 508] width 28 height 13
select select "5"
click at [210, 514] on select "1 2 3 4 5 6 7 8 9 10 11 12 13 14" at bounding box center [203, 508] width 28 height 13
click at [220, 538] on select "1 2 3 4 5 6 7 8 9 10 11 12 13 14" at bounding box center [206, 531] width 28 height 13
select select "6"
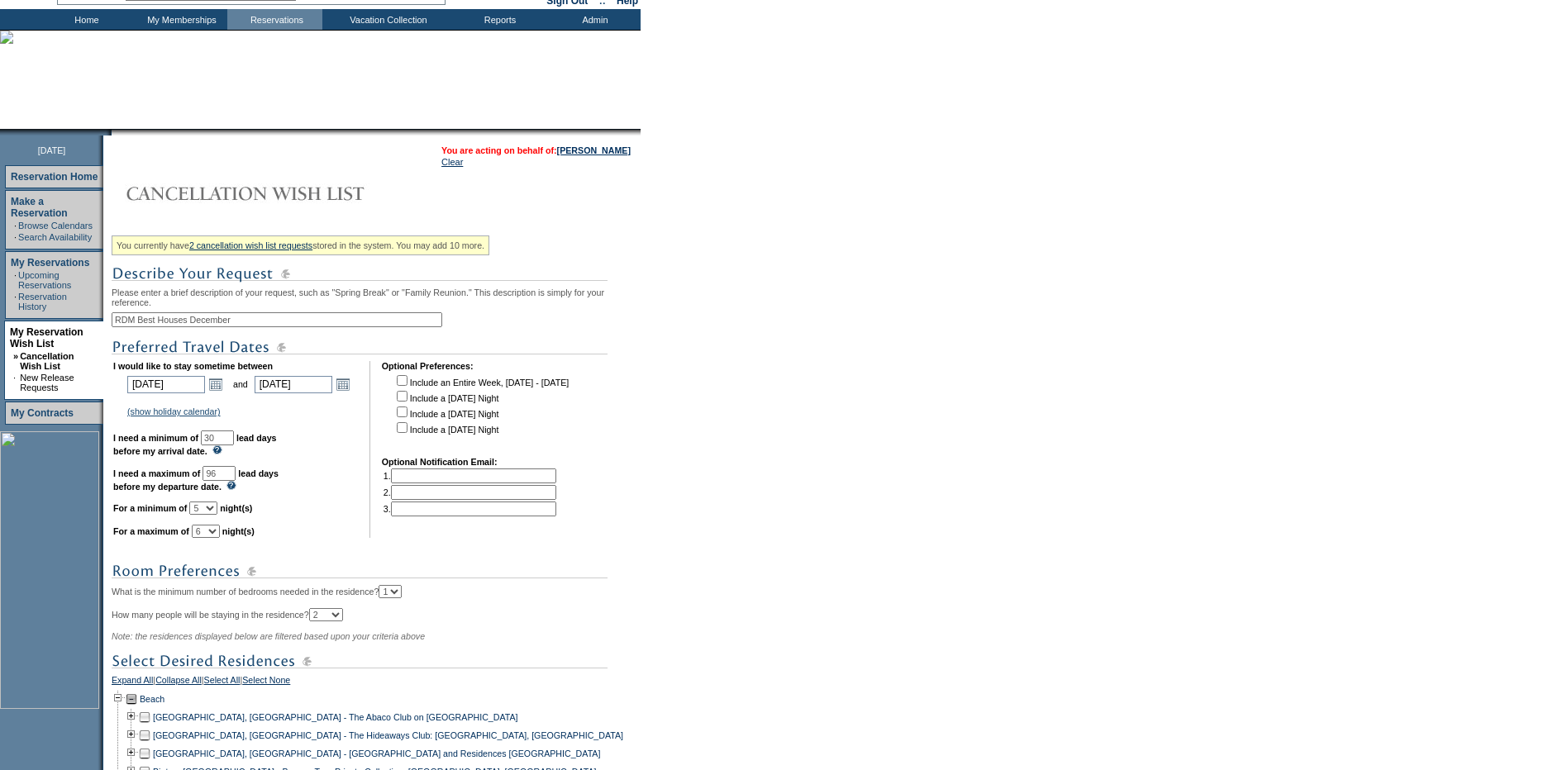
click at [213, 538] on select "1 2 3 4 5 6 7 8 9 10 11 12 13 14" at bounding box center [206, 531] width 28 height 13
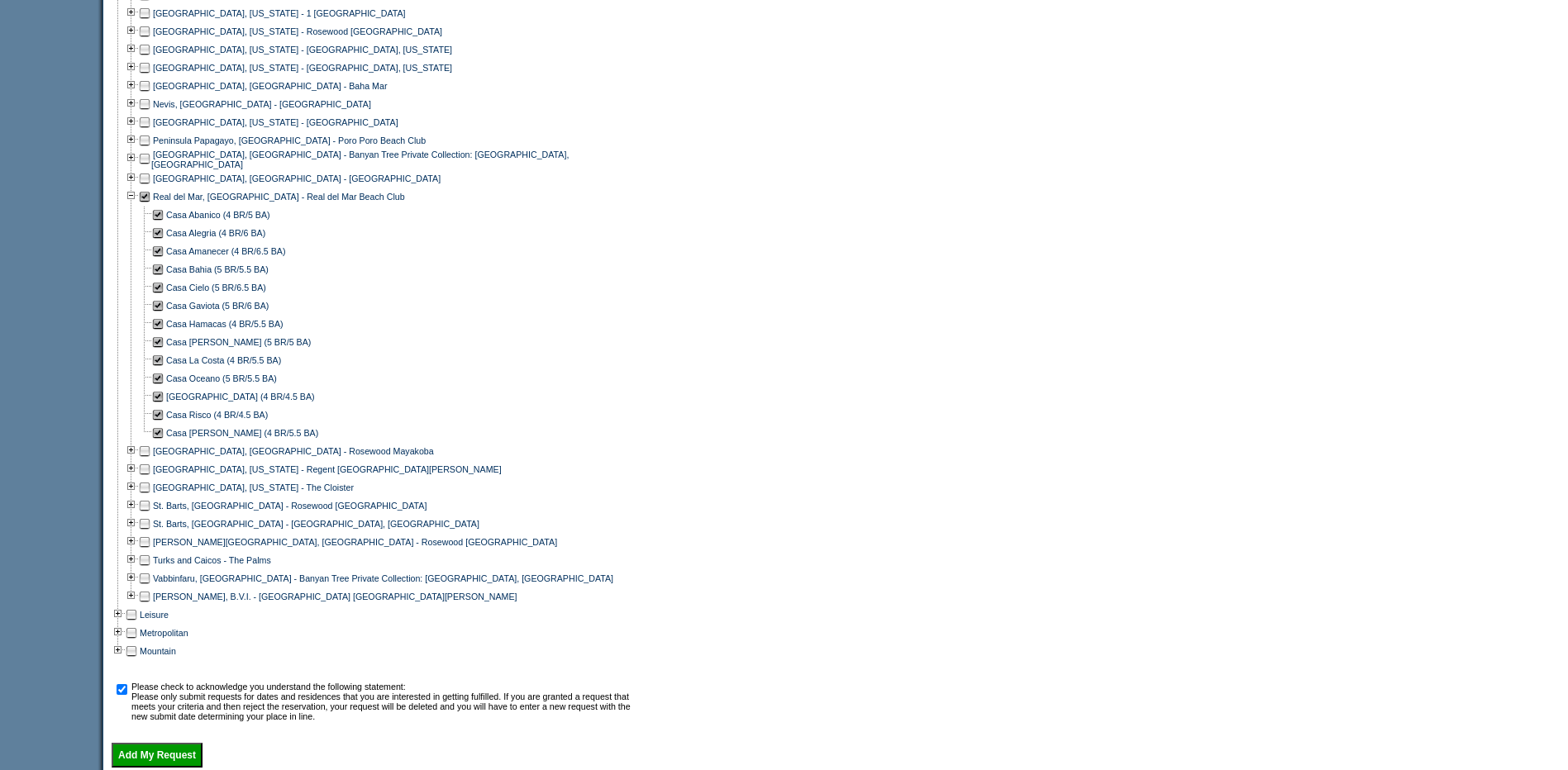
scroll to position [1321, 0]
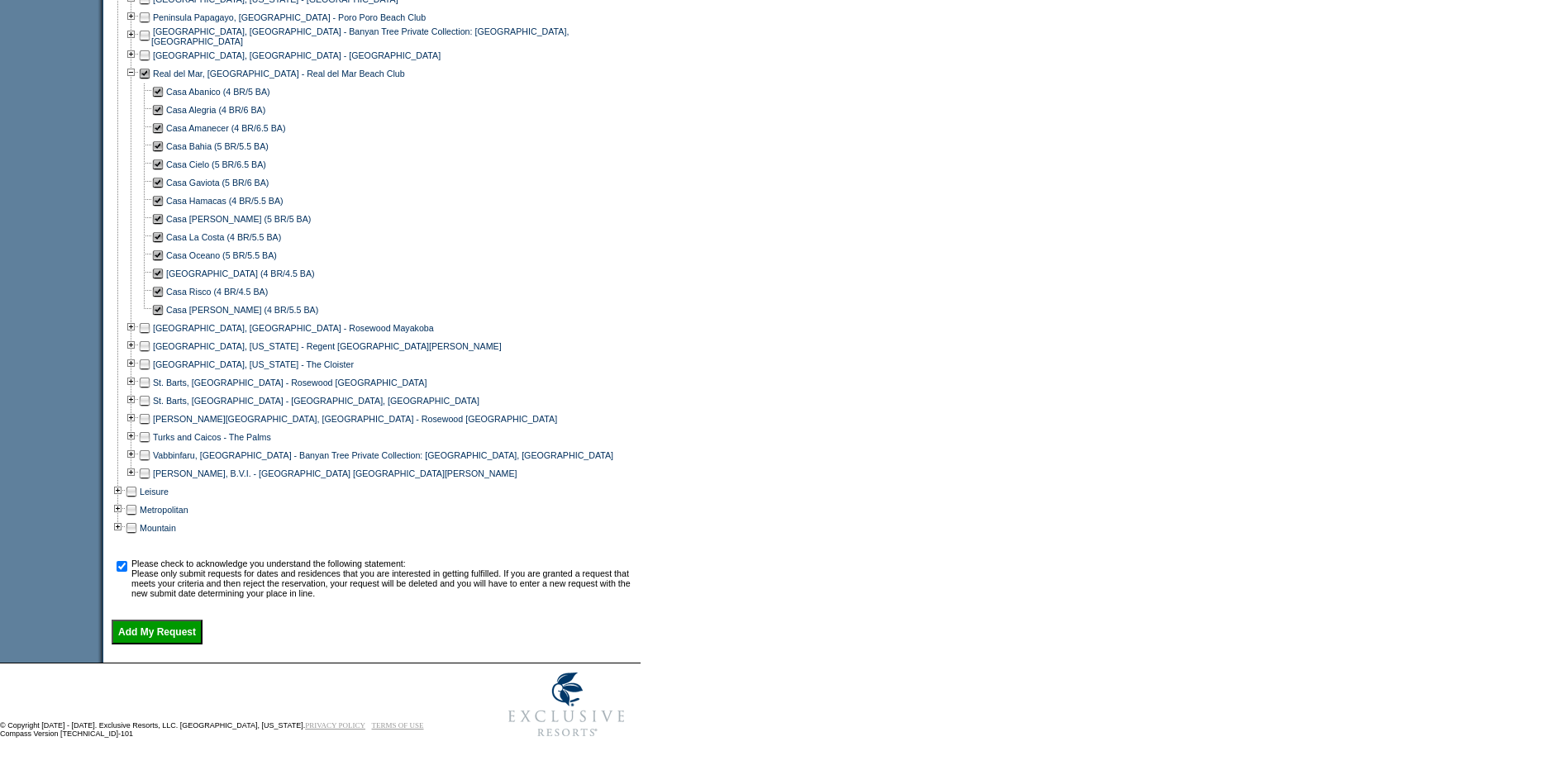
click at [157, 625] on input "Add My Request" at bounding box center [157, 631] width 91 height 24
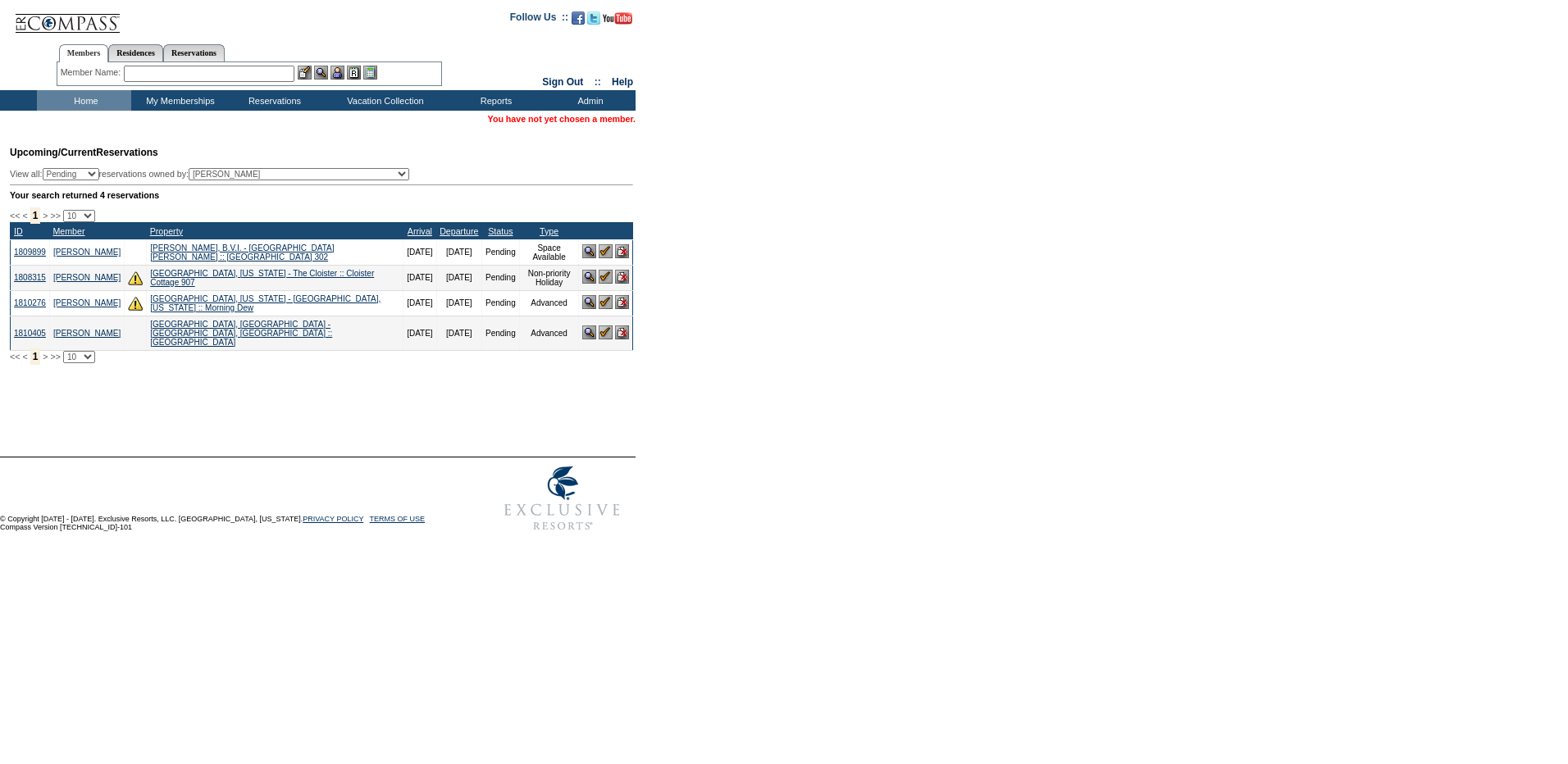
click at [96, 101] on td "Home" at bounding box center [84, 100] width 94 height 20
